Goal: Task Accomplishment & Management: Use online tool/utility

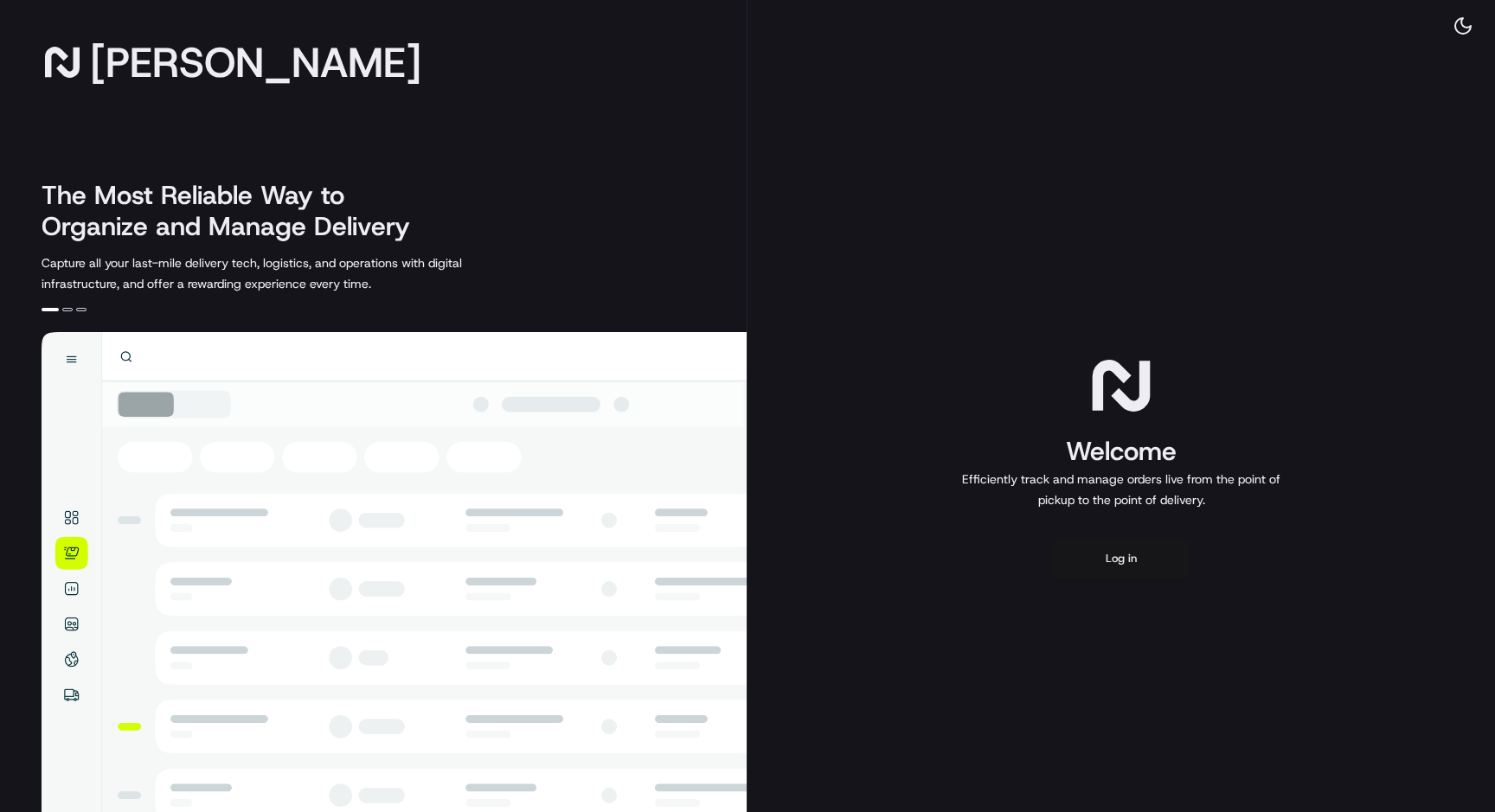
click at [1096, 559] on button "Log in" at bounding box center [1121, 559] width 138 height 42
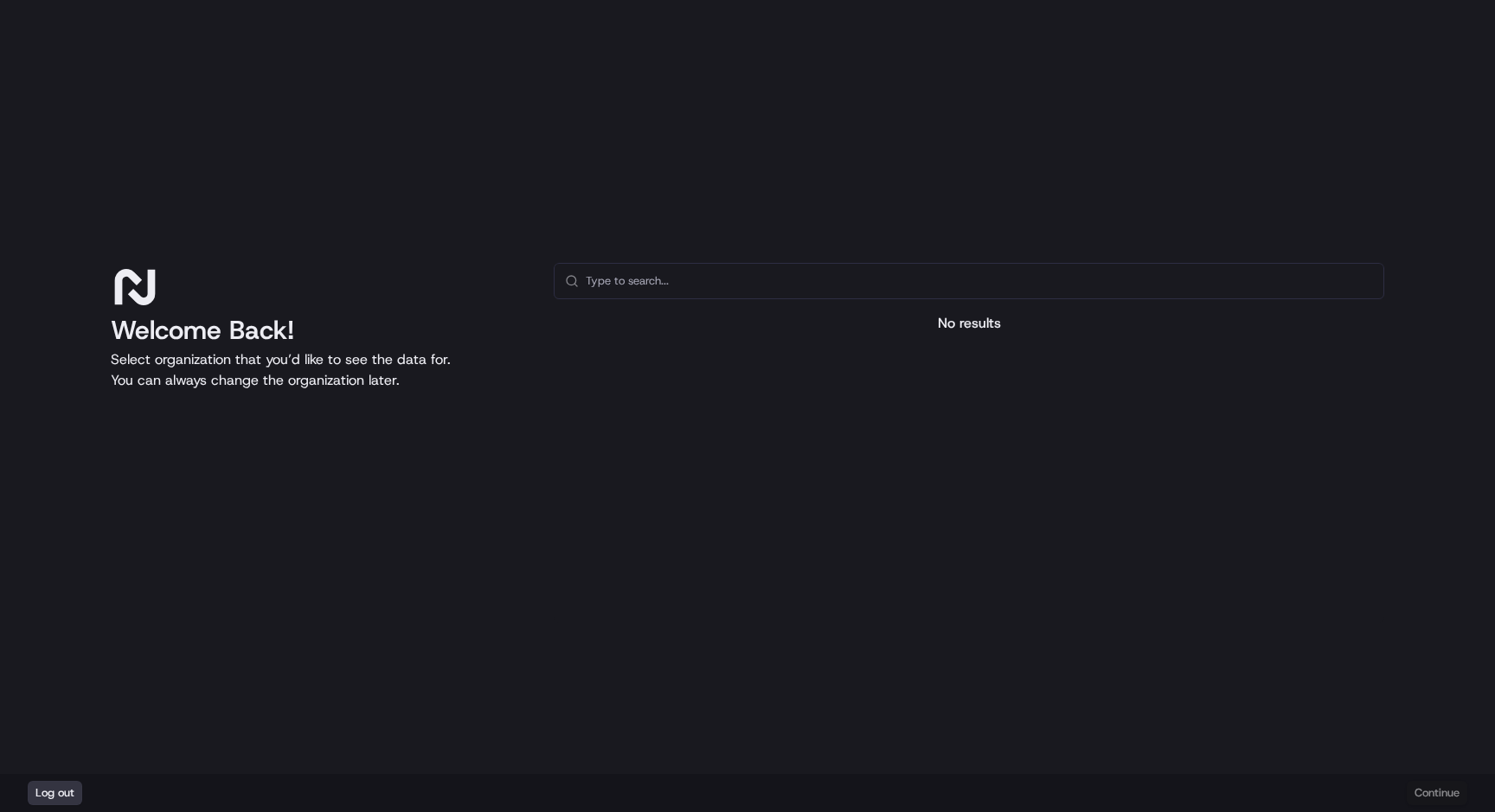
click at [54, 794] on button "Log out" at bounding box center [54, 792] width 54 height 24
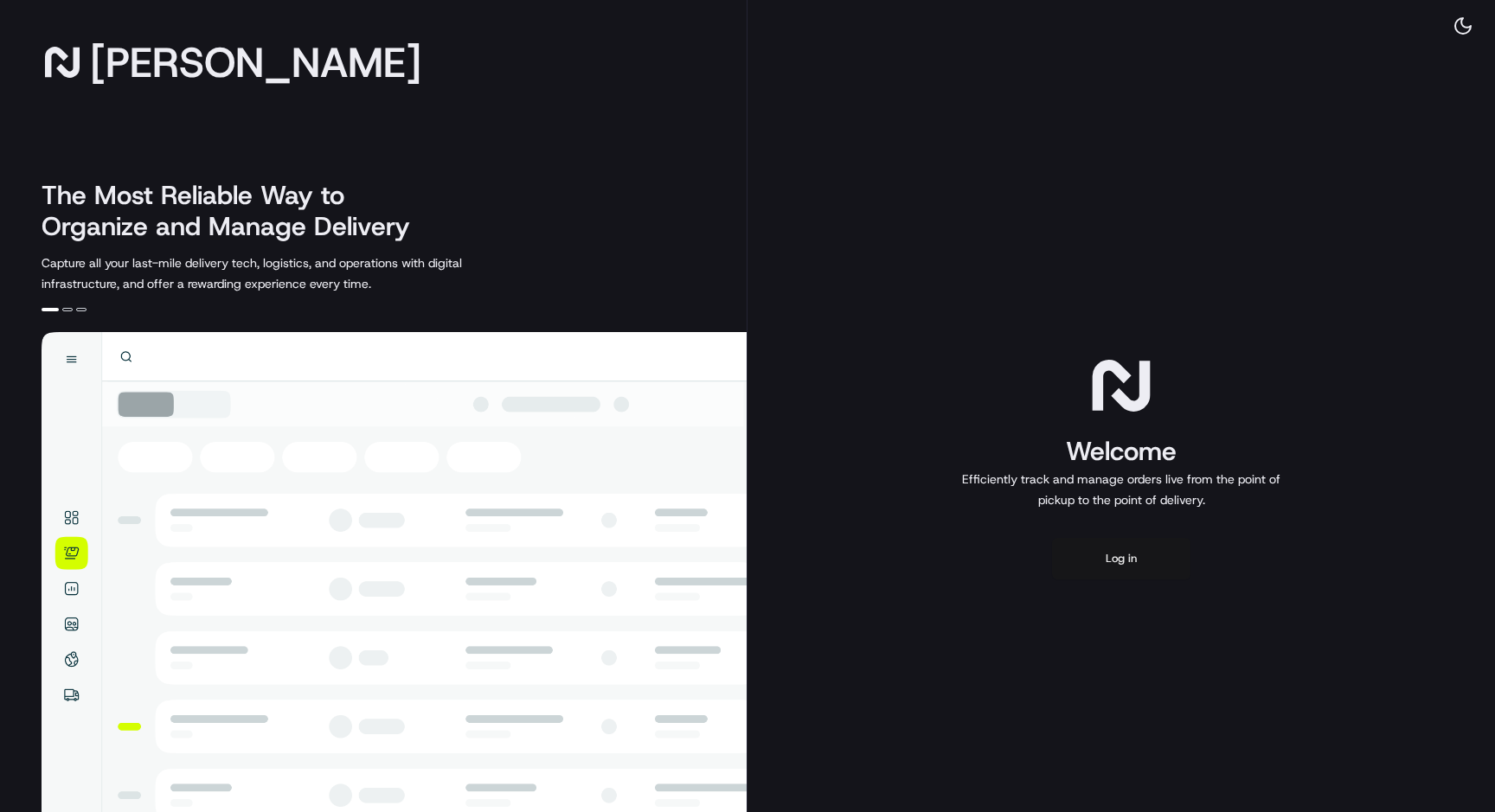
click at [1128, 561] on button "Log in" at bounding box center [1121, 559] width 138 height 42
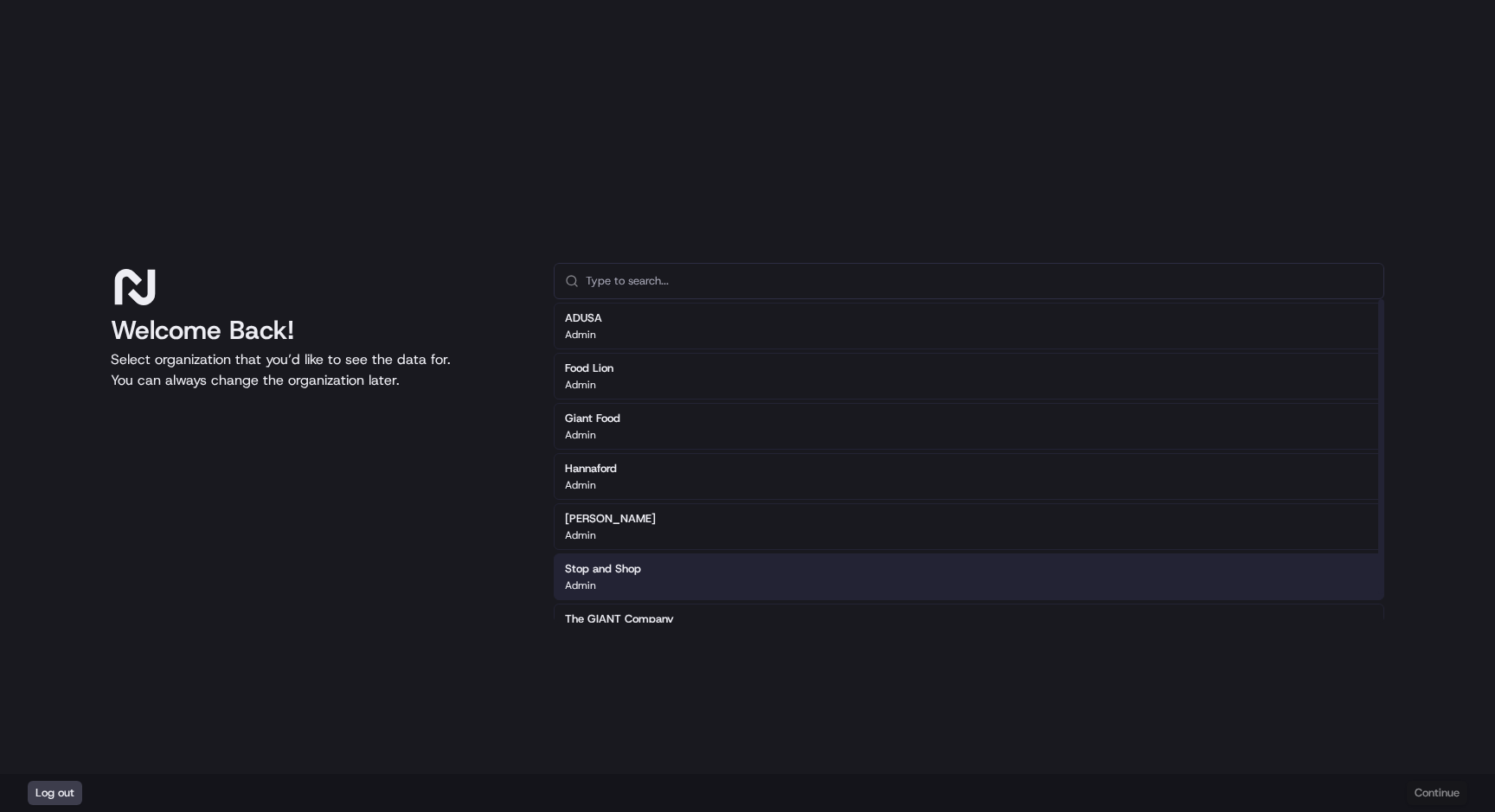
click at [664, 573] on div "Stop and Shop Admin" at bounding box center [968, 576] width 831 height 46
click at [1435, 793] on button "Continue" at bounding box center [1437, 792] width 61 height 24
